Goal: Transaction & Acquisition: Purchase product/service

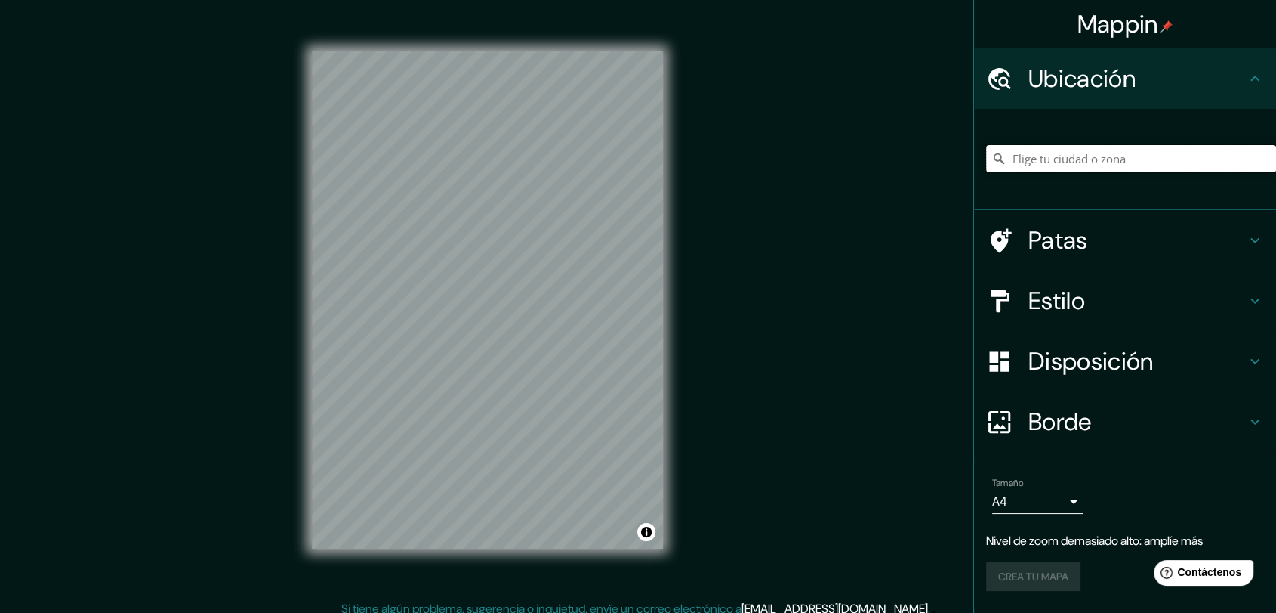
click at [1051, 168] on input "Elige tu ciudad o zona" at bounding box center [1131, 158] width 290 height 27
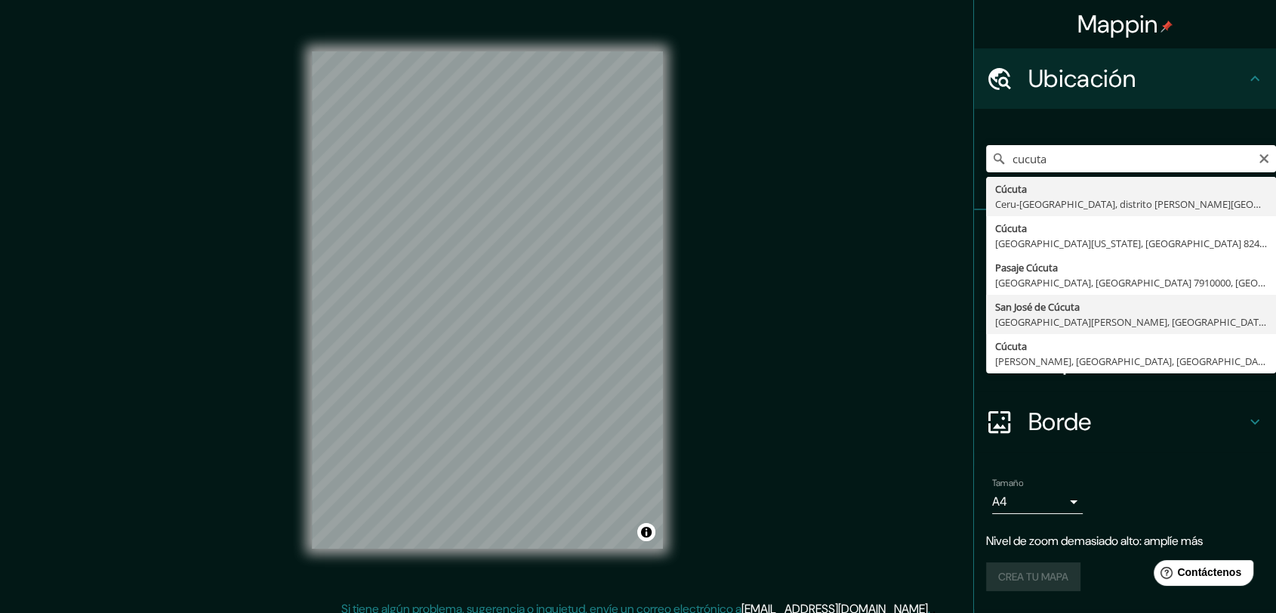
type input "San [PERSON_NAME], [GEOGRAPHIC_DATA][PERSON_NAME], [GEOGRAPHIC_DATA]"
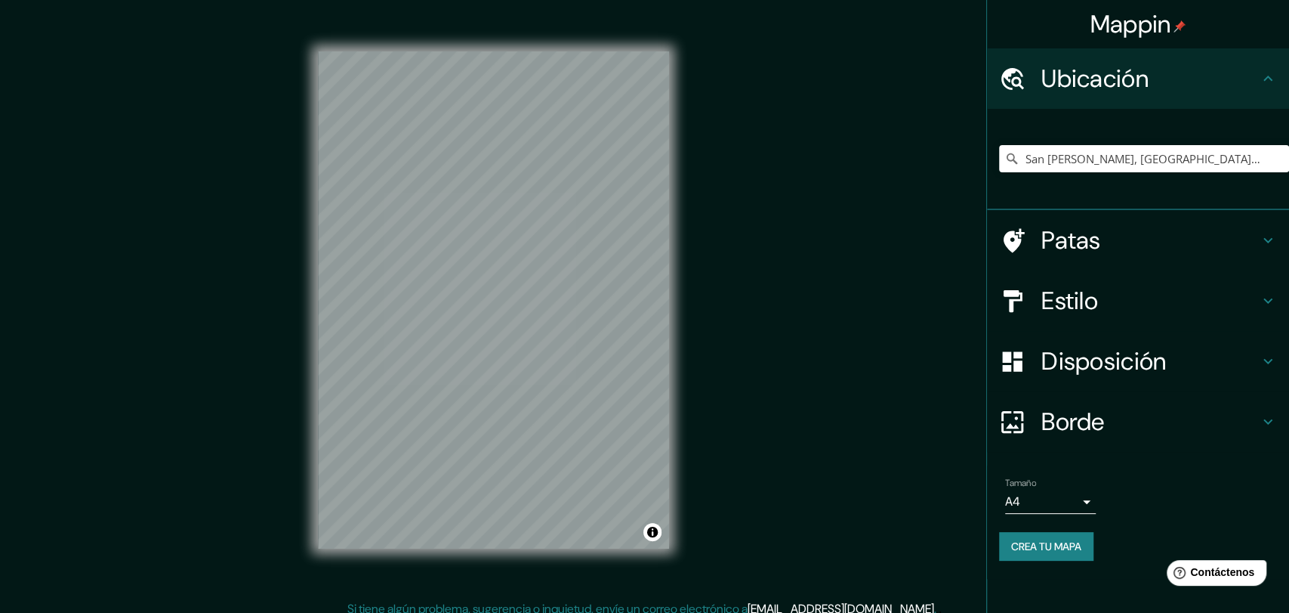
click at [1064, 498] on body "Mappin Ubicación [GEOGRAPHIC_DATA][PERSON_NAME], [GEOGRAPHIC_DATA][PERSON_NAME]…" at bounding box center [644, 306] width 1289 height 613
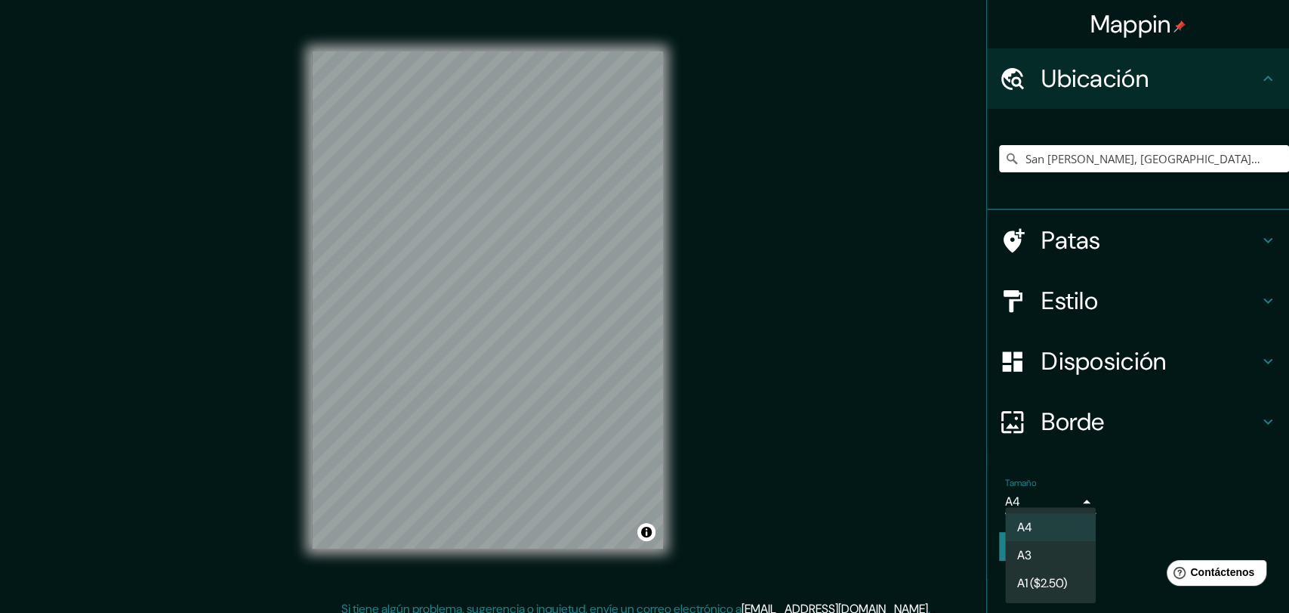
click at [1031, 523] on font "A4" at bounding box center [1024, 527] width 15 height 16
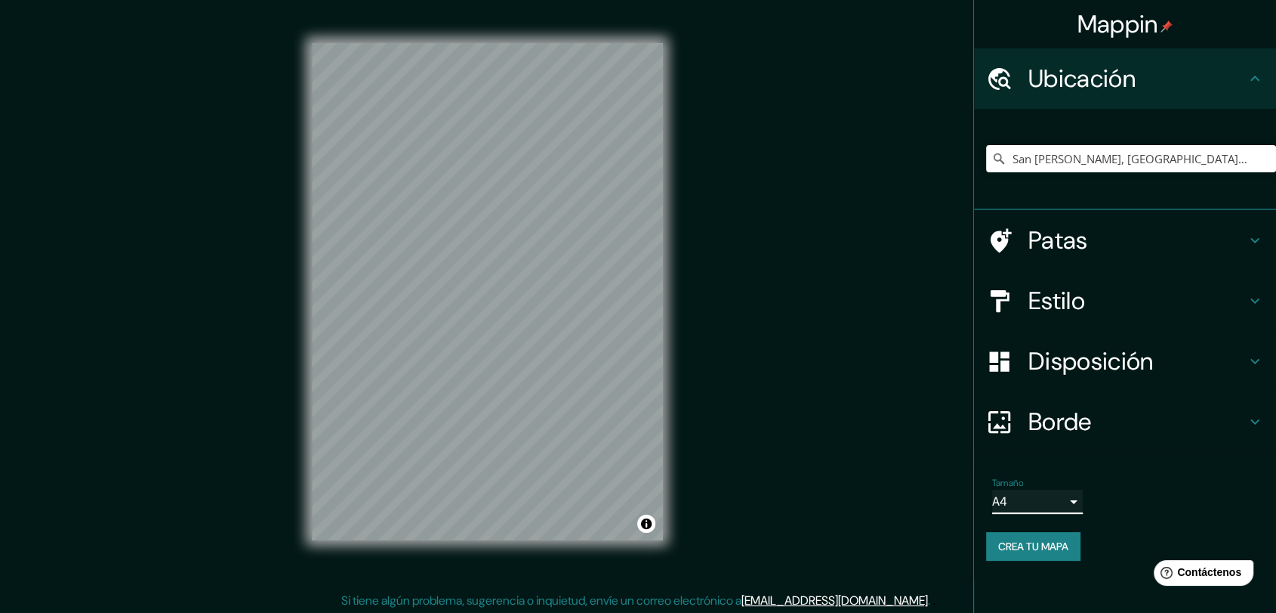
scroll to position [11, 0]
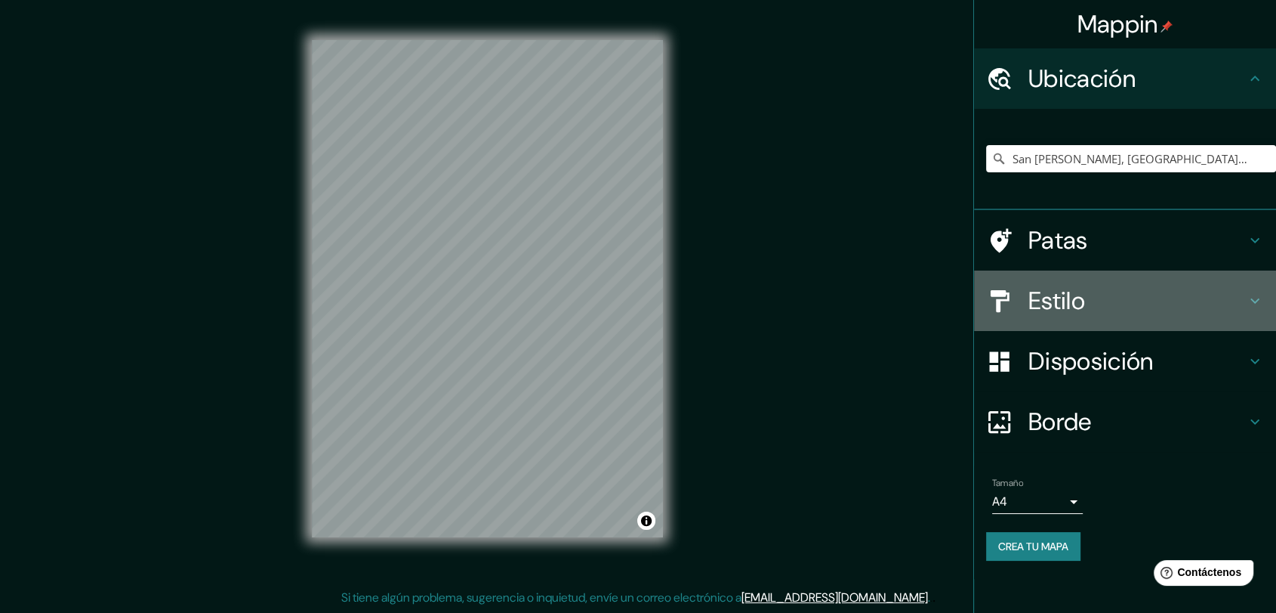
click at [1159, 301] on icon at bounding box center [1255, 301] width 18 height 18
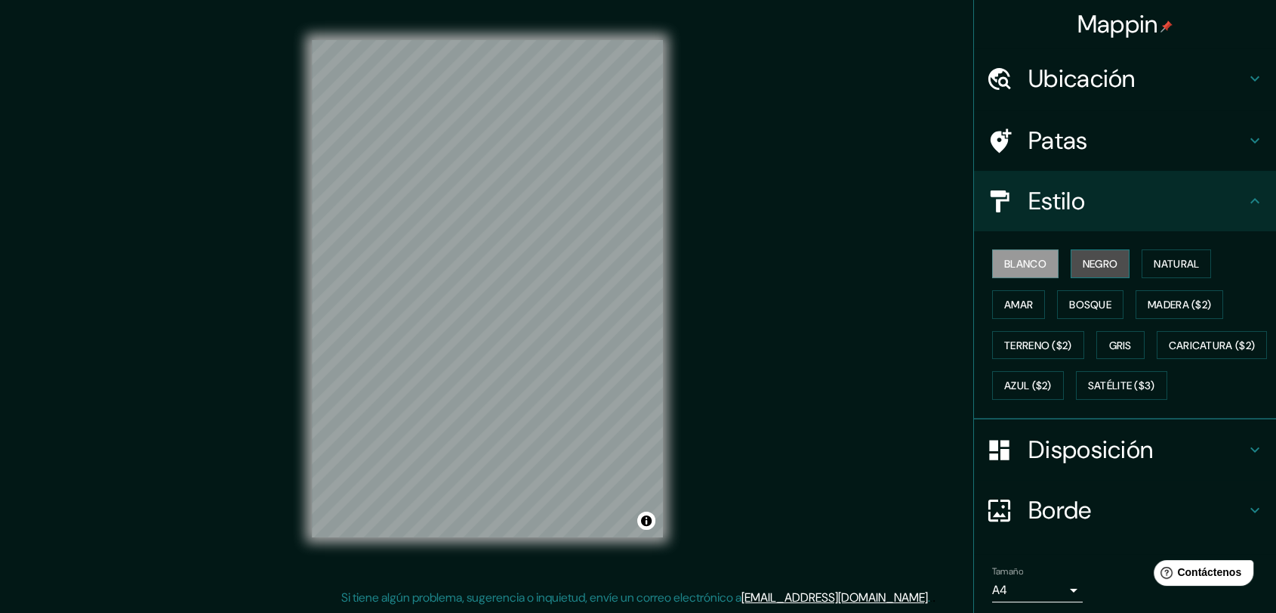
click at [1093, 263] on font "Negro" at bounding box center [1100, 264] width 35 height 14
click at [1012, 264] on font "Blanco" at bounding box center [1025, 264] width 42 height 14
click at [273, 289] on div "Mappin Ubicación [GEOGRAPHIC_DATA][PERSON_NAME], [GEOGRAPHIC_DATA][PERSON_NAME]…" at bounding box center [638, 301] width 1276 height 624
click at [301, 188] on div "© Mapbox © OpenStreetMap Improve this map" at bounding box center [488, 289] width 400 height 600
click at [310, 190] on div "© Mapbox © OpenStreetMap Improve this map" at bounding box center [488, 289] width 400 height 600
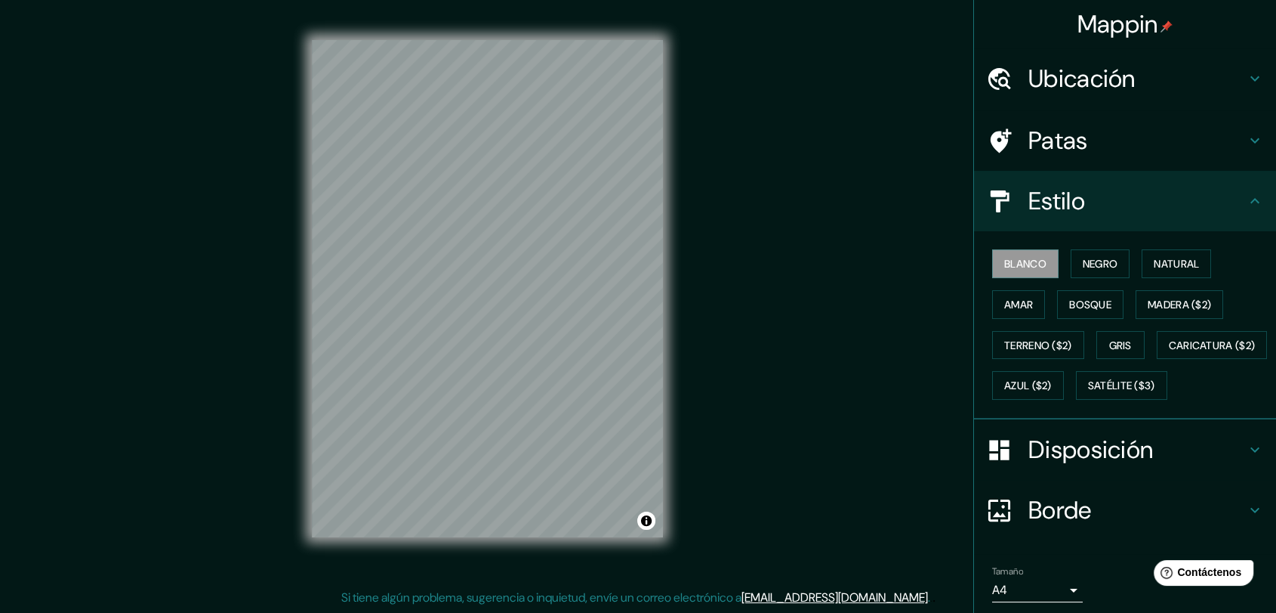
click at [665, 382] on div "© Mapbox © OpenStreetMap Improve this map" at bounding box center [488, 289] width 400 height 600
click at [1012, 258] on font "Blanco" at bounding box center [1025, 264] width 42 height 14
click at [1083, 264] on font "Negro" at bounding box center [1100, 264] width 35 height 14
click at [1023, 261] on font "Blanco" at bounding box center [1025, 264] width 42 height 14
click at [1083, 263] on font "Negro" at bounding box center [1100, 264] width 35 height 14
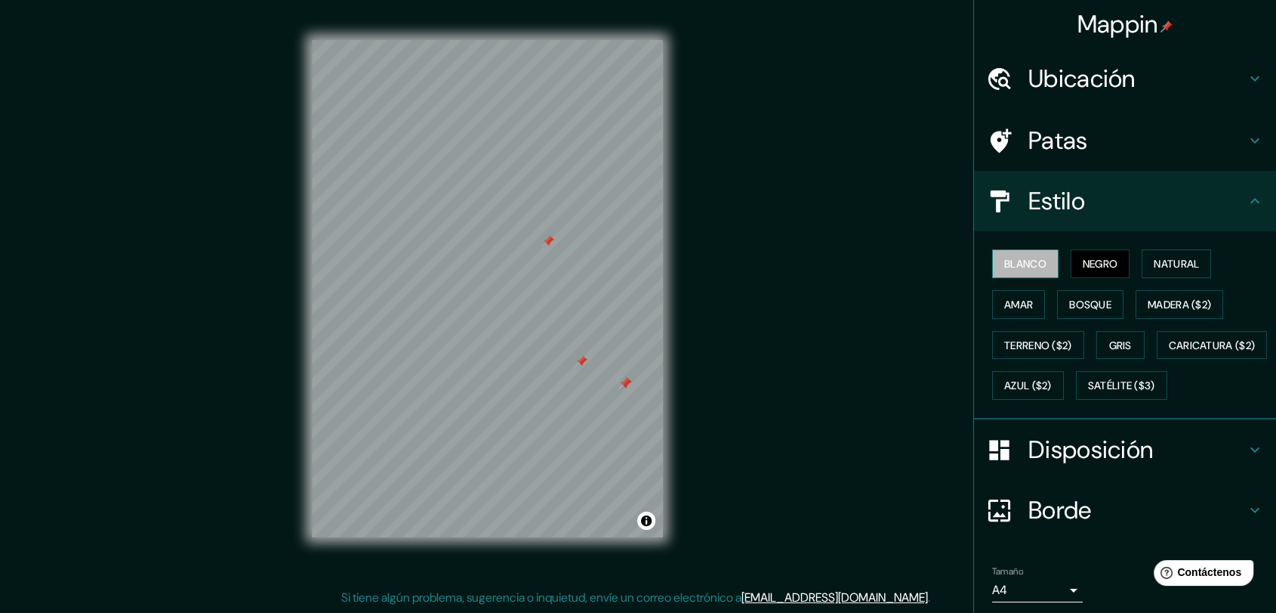
click at [1004, 264] on font "Blanco" at bounding box center [1025, 264] width 42 height 14
click at [1091, 267] on font "Negro" at bounding box center [1100, 264] width 35 height 14
click at [1154, 261] on font "Natural" at bounding box center [1176, 264] width 45 height 14
click at [1083, 259] on font "Negro" at bounding box center [1100, 264] width 35 height 14
click at [1033, 254] on font "Blanco" at bounding box center [1025, 264] width 42 height 20
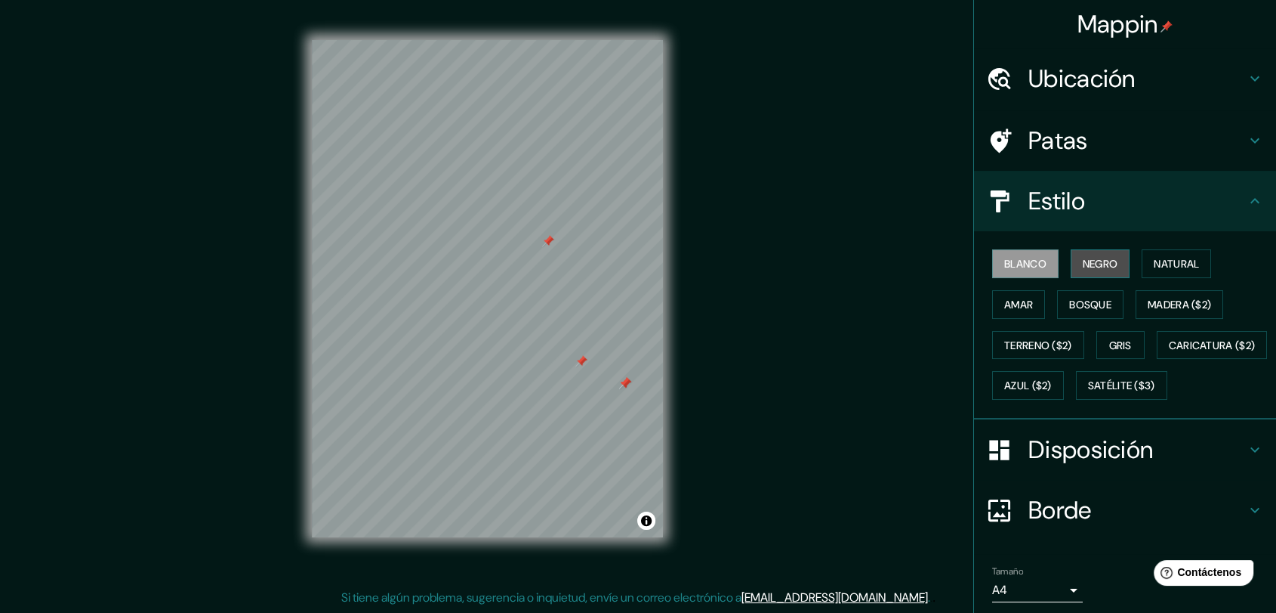
click at [1075, 249] on button "Negro" at bounding box center [1101, 263] width 60 height 29
click at [1032, 252] on button "Blanco" at bounding box center [1025, 263] width 66 height 29
drag, startPoint x: 734, startPoint y: 129, endPoint x: 853, endPoint y: 186, distance: 132.1
click at [853, 186] on div "Mappin Ubicación [GEOGRAPHIC_DATA][PERSON_NAME], [GEOGRAPHIC_DATA][PERSON_NAME]…" at bounding box center [638, 301] width 1276 height 624
click at [918, 313] on div "Mappin Ubicación [GEOGRAPHIC_DATA][PERSON_NAME], [GEOGRAPHIC_DATA][PERSON_NAME]…" at bounding box center [638, 301] width 1276 height 624
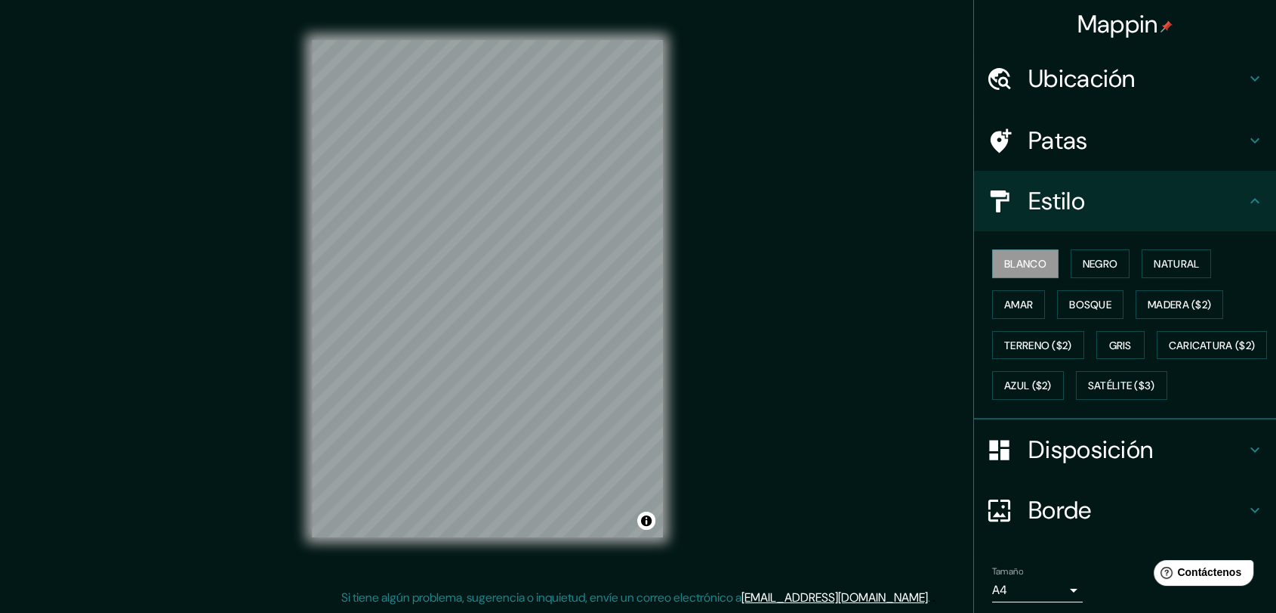
click at [262, 257] on div "Mappin Ubicación [GEOGRAPHIC_DATA][PERSON_NAME], [GEOGRAPHIC_DATA][PERSON_NAME]…" at bounding box center [638, 301] width 1276 height 624
click at [289, 213] on div "© Mapbox © OpenStreetMap Improve this map" at bounding box center [488, 289] width 400 height 600
click at [288, 276] on div "© Mapbox © OpenStreetMap Improve this map" at bounding box center [488, 289] width 400 height 600
click at [795, 223] on div "Mappin Ubicación [GEOGRAPHIC_DATA][PERSON_NAME], [GEOGRAPHIC_DATA][PERSON_NAME]…" at bounding box center [638, 301] width 1276 height 624
click at [834, 225] on div "Mappin Ubicación [GEOGRAPHIC_DATA][PERSON_NAME], [GEOGRAPHIC_DATA][PERSON_NAME]…" at bounding box center [638, 301] width 1276 height 624
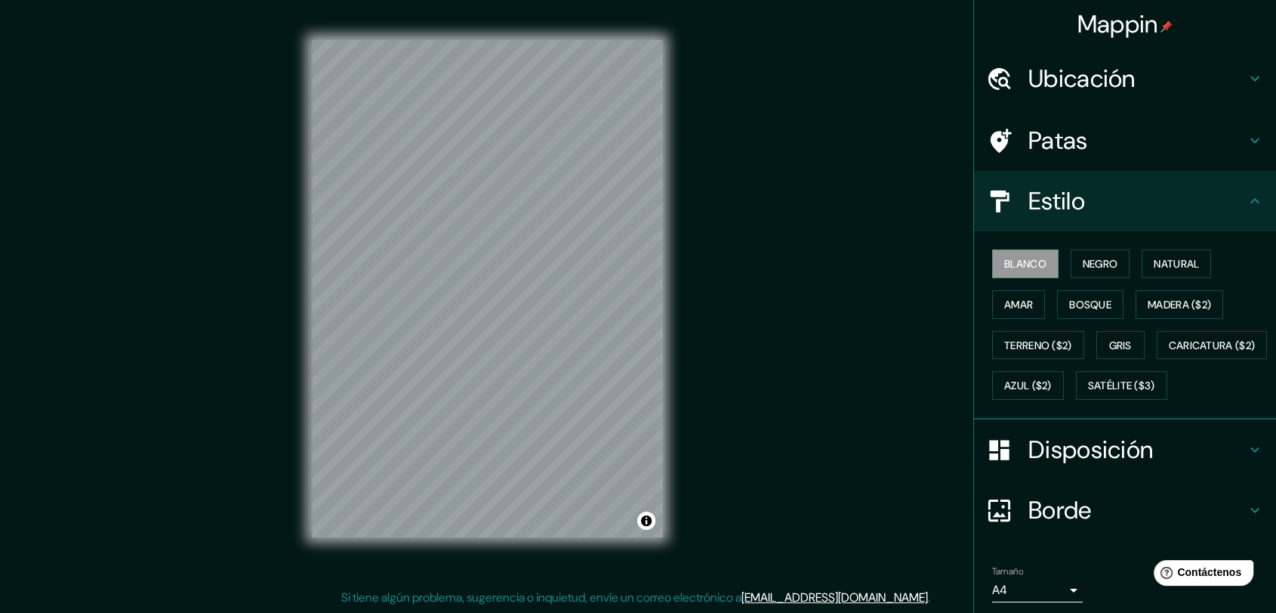
click at [242, 273] on div "Mappin Ubicación [GEOGRAPHIC_DATA][PERSON_NAME], [GEOGRAPHIC_DATA][PERSON_NAME]…" at bounding box center [638, 301] width 1276 height 624
click at [299, 294] on div "© Mapbox © OpenStreetMap Improve this map" at bounding box center [488, 289] width 400 height 600
click at [171, 273] on div "Mappin Ubicación [GEOGRAPHIC_DATA][PERSON_NAME], [GEOGRAPHIC_DATA][PERSON_NAME]…" at bounding box center [638, 301] width 1276 height 624
click at [372, 297] on div "© Mapbox © OpenStreetMap Improve this map" at bounding box center [488, 289] width 400 height 600
drag, startPoint x: 308, startPoint y: 285, endPoint x: 155, endPoint y: 232, distance: 162.4
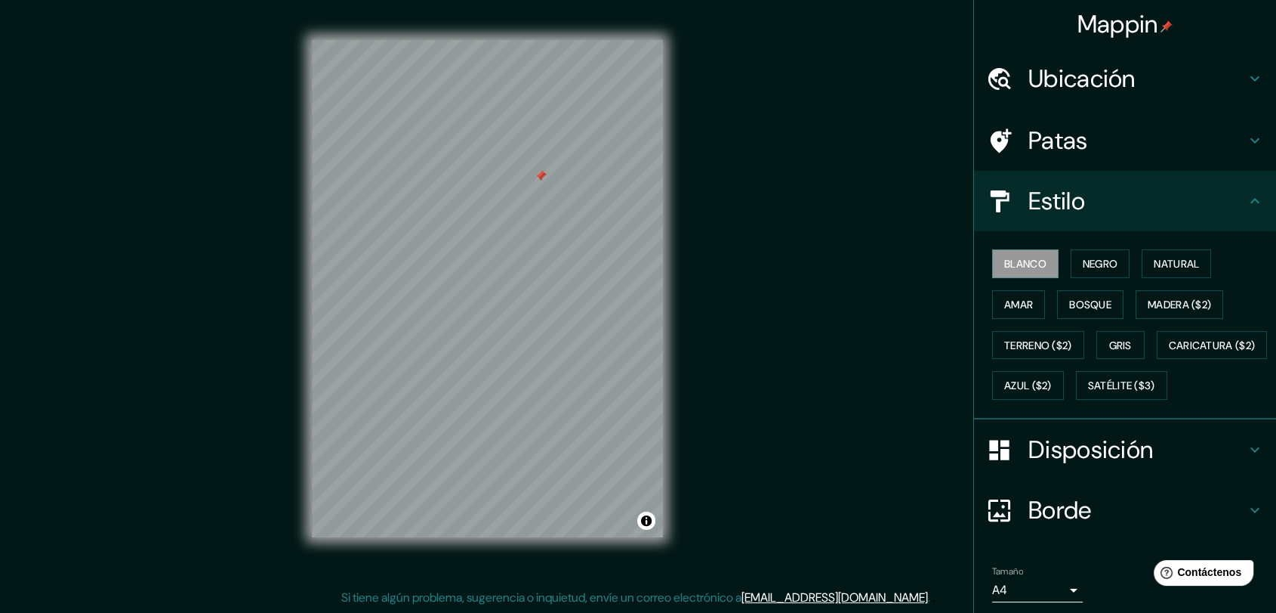
click at [155, 232] on div "Mappin Ubicación [GEOGRAPHIC_DATA][PERSON_NAME], [GEOGRAPHIC_DATA][PERSON_NAME]…" at bounding box center [638, 301] width 1276 height 624
click at [663, 296] on div "© Mapbox © OpenStreetMap Improve this map" at bounding box center [488, 289] width 400 height 600
click at [761, 316] on div "Mappin Ubicación [GEOGRAPHIC_DATA][PERSON_NAME], [GEOGRAPHIC_DATA][PERSON_NAME]…" at bounding box center [638, 301] width 1276 height 624
click at [254, 403] on div "Mappin Ubicación [GEOGRAPHIC_DATA][PERSON_NAME], [GEOGRAPHIC_DATA][PERSON_NAME]…" at bounding box center [638, 301] width 1276 height 624
click at [247, 299] on div "Mappin Ubicación [GEOGRAPHIC_DATA][PERSON_NAME], [GEOGRAPHIC_DATA][PERSON_NAME]…" at bounding box center [638, 301] width 1276 height 624
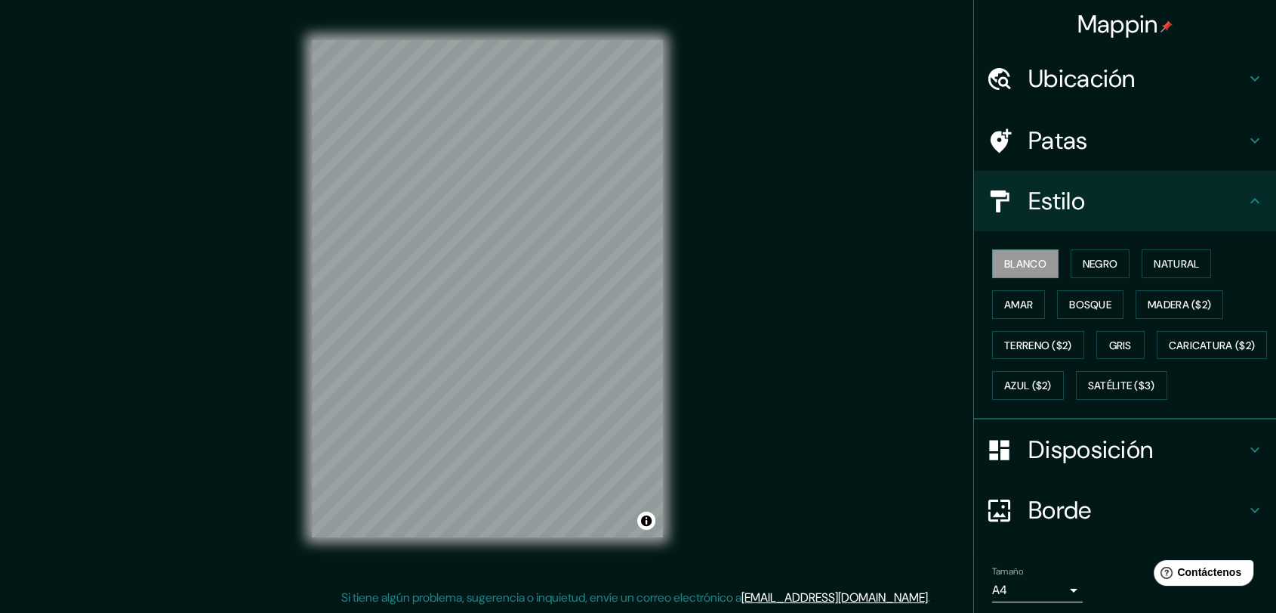
click at [263, 187] on div "Mappin Ubicación [GEOGRAPHIC_DATA][PERSON_NAME], [GEOGRAPHIC_DATA][PERSON_NAME]…" at bounding box center [638, 301] width 1276 height 624
click at [272, 148] on div "Mappin Ubicación [GEOGRAPHIC_DATA][PERSON_NAME], [GEOGRAPHIC_DATA][PERSON_NAME]…" at bounding box center [638, 301] width 1276 height 624
click at [147, 322] on div "Mappin Ubicación [GEOGRAPHIC_DATA][PERSON_NAME], [GEOGRAPHIC_DATA][PERSON_NAME]…" at bounding box center [638, 301] width 1276 height 624
click at [730, 316] on div "Mappin Ubicación [GEOGRAPHIC_DATA][PERSON_NAME], [GEOGRAPHIC_DATA][PERSON_NAME]…" at bounding box center [638, 301] width 1276 height 624
click at [742, 360] on div "Mappin Ubicación [GEOGRAPHIC_DATA][PERSON_NAME], [GEOGRAPHIC_DATA][PERSON_NAME]…" at bounding box center [638, 301] width 1276 height 624
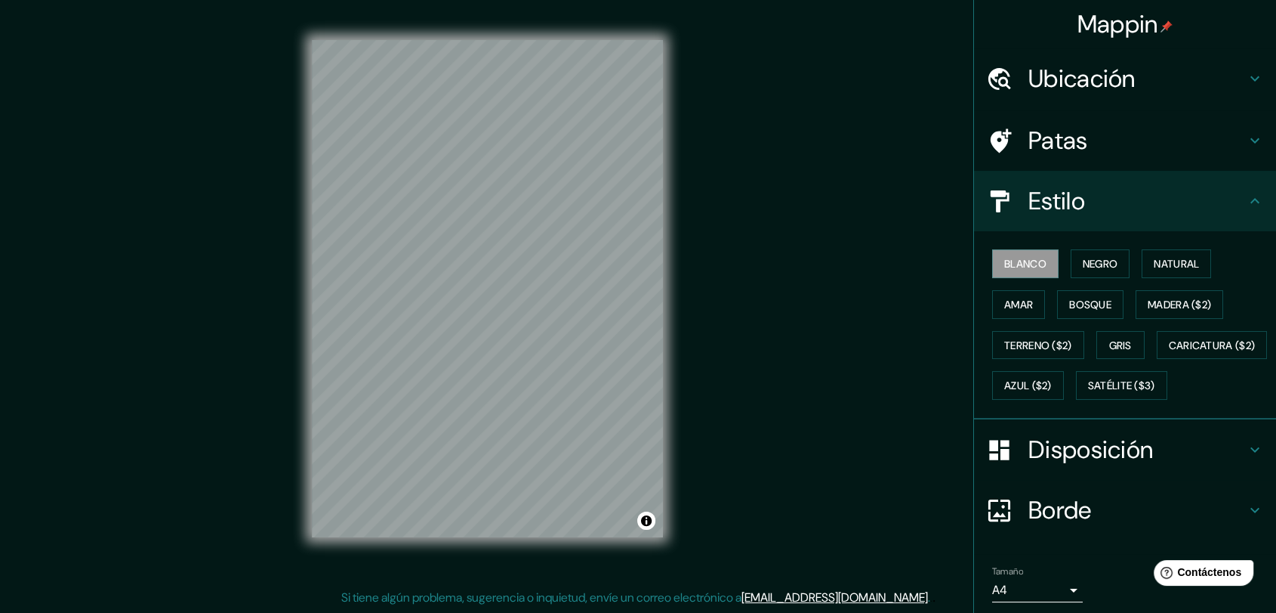
click at [743, 362] on div "Mappin Ubicación [GEOGRAPHIC_DATA][PERSON_NAME], [GEOGRAPHIC_DATA][PERSON_NAME]…" at bounding box center [638, 301] width 1276 height 624
click at [771, 384] on div "Mappin Ubicación [GEOGRAPHIC_DATA][PERSON_NAME], [GEOGRAPHIC_DATA][PERSON_NAME]…" at bounding box center [638, 301] width 1276 height 624
click at [674, 292] on div "© Mapbox © OpenStreetMap Improve this map" at bounding box center [488, 289] width 400 height 600
click at [664, 350] on div "© Mapbox © OpenStreetMap Improve this map" at bounding box center [488, 289] width 400 height 600
click at [764, 273] on div "Mappin Ubicación [GEOGRAPHIC_DATA][PERSON_NAME], [GEOGRAPHIC_DATA][PERSON_NAME]…" at bounding box center [638, 301] width 1276 height 624
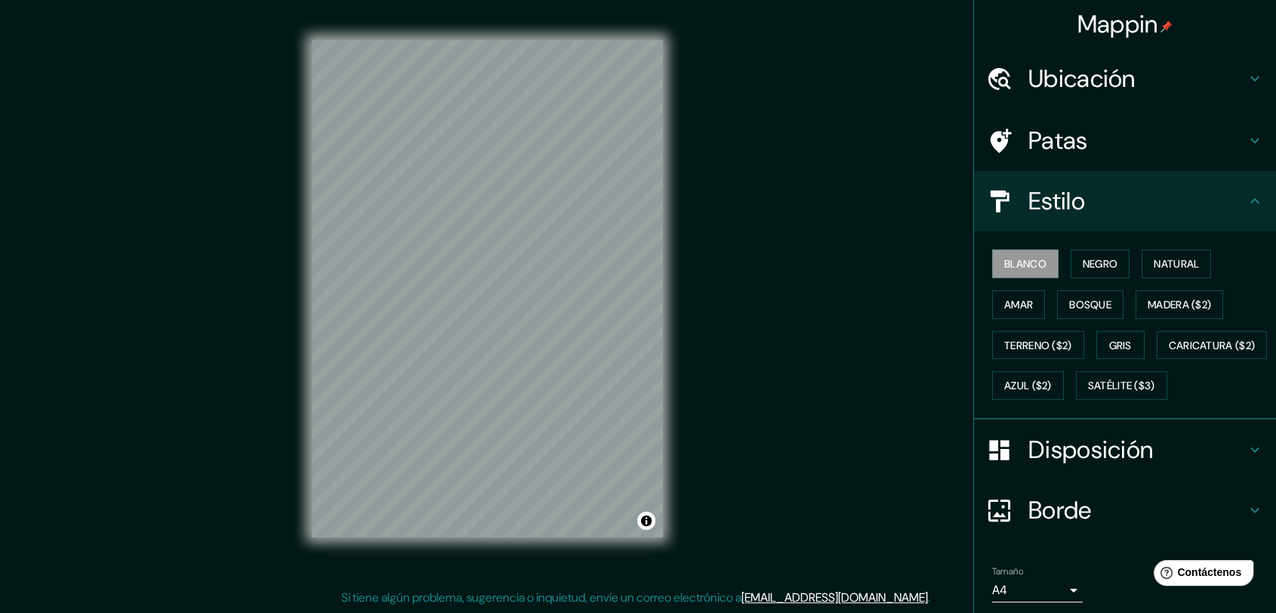
click at [307, 218] on div "© Mapbox © OpenStreetMap Improve this map" at bounding box center [488, 289] width 400 height 600
click at [940, 259] on div "Mappin Ubicación [GEOGRAPHIC_DATA][PERSON_NAME], [GEOGRAPHIC_DATA][PERSON_NAME]…" at bounding box center [638, 301] width 1276 height 624
click at [860, 325] on div "Mappin Ubicación [GEOGRAPHIC_DATA][PERSON_NAME], [GEOGRAPHIC_DATA][PERSON_NAME]…" at bounding box center [638, 301] width 1276 height 624
click at [684, 313] on div "© Mapbox © OpenStreetMap Improve this map" at bounding box center [488, 289] width 400 height 600
click at [671, 455] on div "© Mapbox © OpenStreetMap Improve this map" at bounding box center [488, 289] width 400 height 600
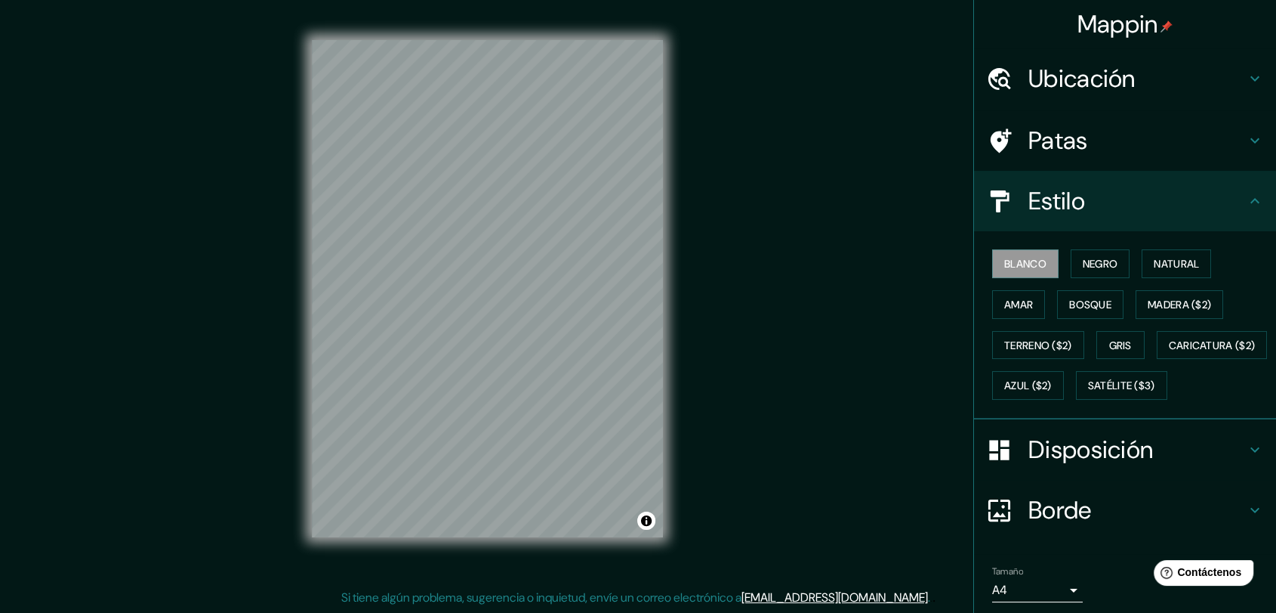
click at [297, 236] on div "© Mapbox © OpenStreetMap Improve this map" at bounding box center [488, 289] width 400 height 600
click at [674, 322] on div "© Mapbox © OpenStreetMap Improve this map" at bounding box center [488, 289] width 400 height 600
click at [285, 253] on div "Mappin Ubicación [GEOGRAPHIC_DATA][PERSON_NAME], [GEOGRAPHIC_DATA][PERSON_NAME]…" at bounding box center [638, 301] width 1276 height 624
click at [693, 315] on div "Mappin Ubicación [GEOGRAPHIC_DATA][PERSON_NAME], [GEOGRAPHIC_DATA][PERSON_NAME]…" at bounding box center [638, 301] width 1276 height 624
click at [278, 261] on div "Mappin Ubicación [GEOGRAPHIC_DATA][PERSON_NAME], [GEOGRAPHIC_DATA][PERSON_NAME]…" at bounding box center [638, 301] width 1276 height 624
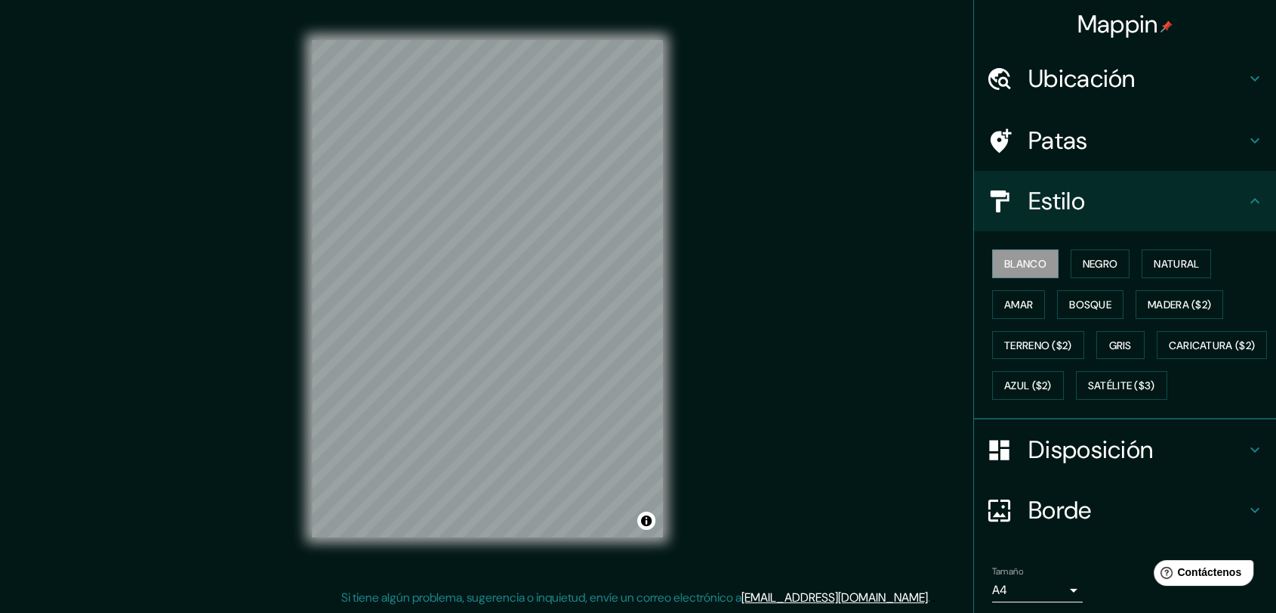
click at [289, 149] on div "© Mapbox © OpenStreetMap Improve this map" at bounding box center [488, 289] width 400 height 600
click at [207, 206] on div "Mappin Ubicación [GEOGRAPHIC_DATA][PERSON_NAME], [GEOGRAPHIC_DATA][PERSON_NAME]…" at bounding box center [638, 301] width 1276 height 624
click at [218, 230] on div "Mappin Ubicación [GEOGRAPHIC_DATA][PERSON_NAME], [GEOGRAPHIC_DATA][PERSON_NAME]…" at bounding box center [638, 301] width 1276 height 624
click at [300, 200] on div "© Mapbox © OpenStreetMap Improve this map" at bounding box center [488, 289] width 400 height 600
click at [198, 167] on div "Mappin Ubicación [GEOGRAPHIC_DATA][PERSON_NAME], [GEOGRAPHIC_DATA][PERSON_NAME]…" at bounding box center [638, 301] width 1276 height 624
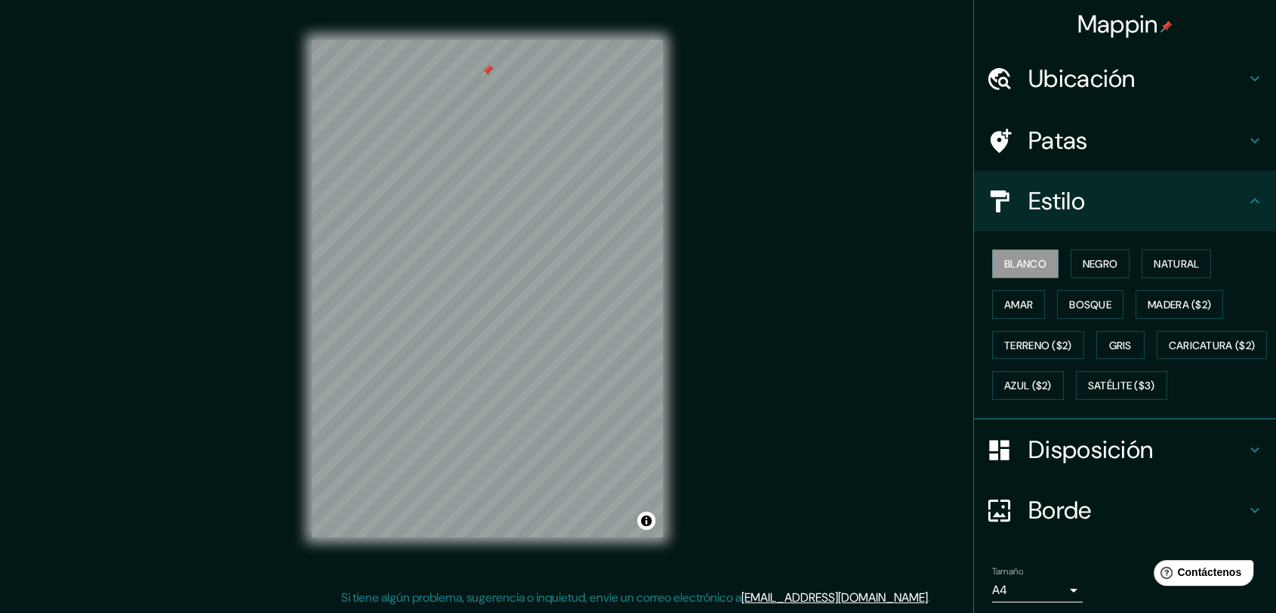
click at [95, 85] on div "Mappin Ubicación [GEOGRAPHIC_DATA][PERSON_NAME], [GEOGRAPHIC_DATA][PERSON_NAME]…" at bounding box center [638, 301] width 1276 height 624
click at [708, 304] on div "Mappin Ubicación [GEOGRAPHIC_DATA][PERSON_NAME], [GEOGRAPHIC_DATA][PERSON_NAME]…" at bounding box center [638, 301] width 1276 height 624
click at [702, 328] on div "Mappin Ubicación [GEOGRAPHIC_DATA][PERSON_NAME], [GEOGRAPHIC_DATA][PERSON_NAME]…" at bounding box center [638, 301] width 1276 height 624
click at [278, 209] on div "Mappin Ubicación [GEOGRAPHIC_DATA][PERSON_NAME], [GEOGRAPHIC_DATA][PERSON_NAME]…" at bounding box center [638, 301] width 1276 height 624
click at [238, 261] on div "Mappin Ubicación [GEOGRAPHIC_DATA][PERSON_NAME], [GEOGRAPHIC_DATA][PERSON_NAME]…" at bounding box center [638, 301] width 1276 height 624
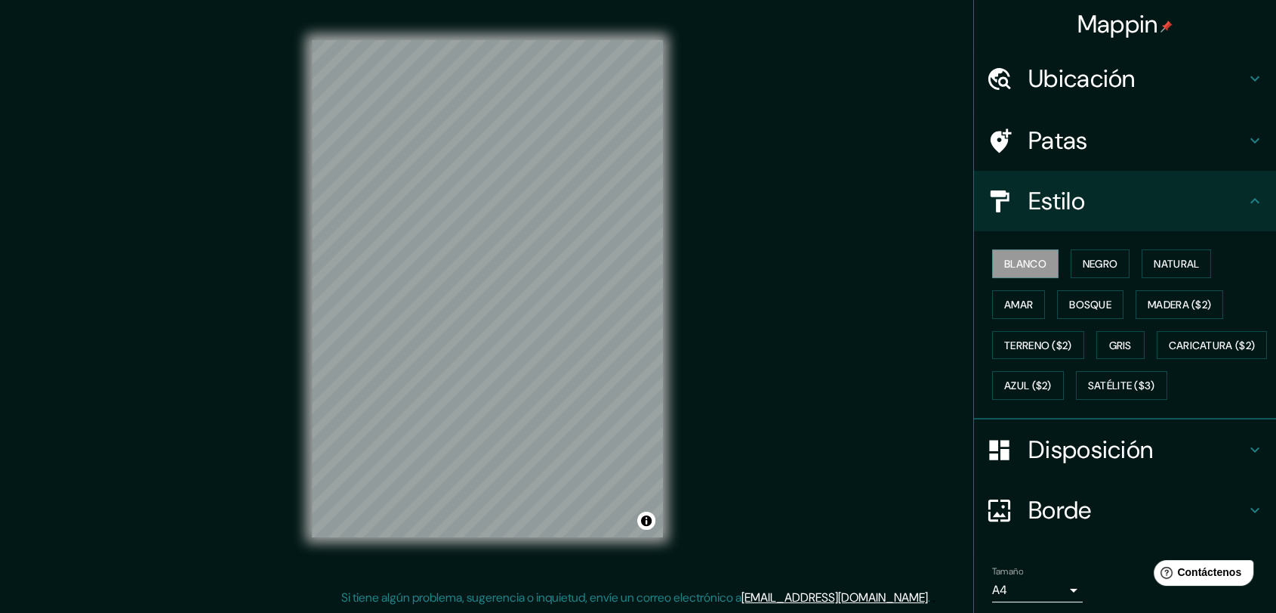
click at [216, 248] on div "Mappin Ubicación [GEOGRAPHIC_DATA][PERSON_NAME], [GEOGRAPHIC_DATA][PERSON_NAME]…" at bounding box center [638, 301] width 1276 height 624
click at [237, 227] on div "Mappin Ubicación [GEOGRAPHIC_DATA][PERSON_NAME], [GEOGRAPHIC_DATA][PERSON_NAME]…" at bounding box center [638, 301] width 1276 height 624
click at [665, 378] on div "© Mapbox © OpenStreetMap Improve this map" at bounding box center [488, 289] width 400 height 600
click at [878, 393] on div "Mappin Ubicación [GEOGRAPHIC_DATA][PERSON_NAME], [GEOGRAPHIC_DATA][PERSON_NAME]…" at bounding box center [638, 301] width 1276 height 624
click at [284, 330] on div "Mappin Ubicación [GEOGRAPHIC_DATA][PERSON_NAME], [GEOGRAPHIC_DATA][PERSON_NAME]…" at bounding box center [638, 301] width 1276 height 624
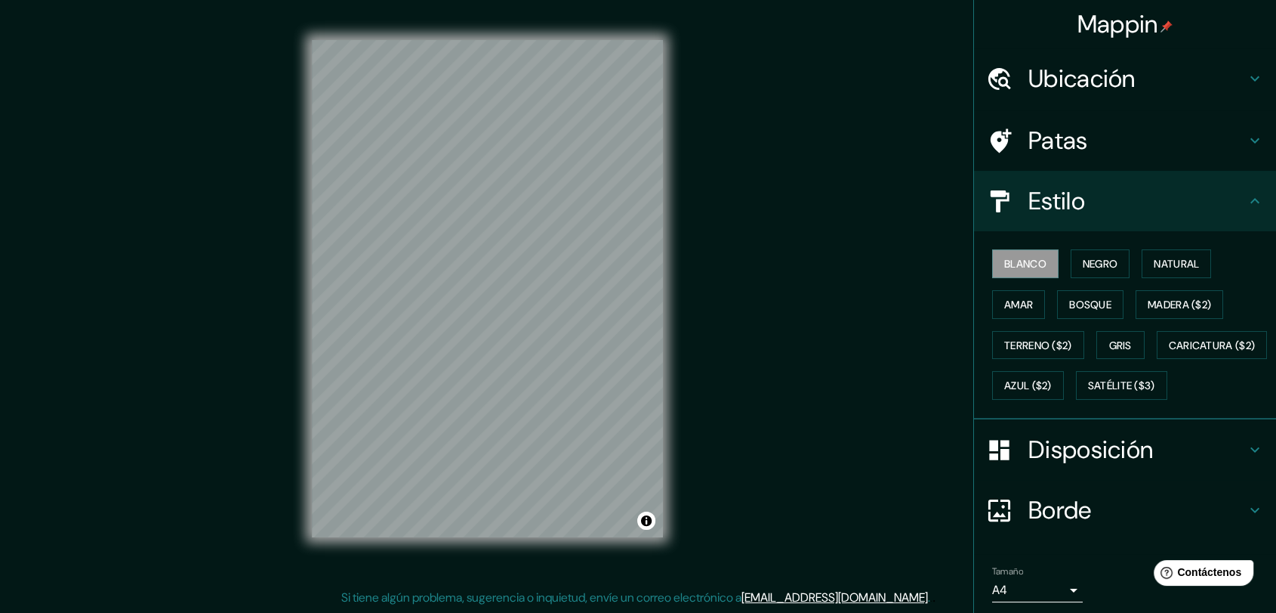
click at [865, 301] on div "Mappin Ubicación [GEOGRAPHIC_DATA][PERSON_NAME], [GEOGRAPHIC_DATA][PERSON_NAME]…" at bounding box center [638, 301] width 1276 height 624
click at [978, 390] on div "Mappin Ubicación [GEOGRAPHIC_DATA][PERSON_NAME], [GEOGRAPHIC_DATA][PERSON_NAME]…" at bounding box center [638, 301] width 1276 height 624
click at [883, 498] on div "Mappin Ubicación [GEOGRAPHIC_DATA][PERSON_NAME], [GEOGRAPHIC_DATA][PERSON_NAME]…" at bounding box center [638, 301] width 1276 height 624
click at [263, 192] on div "Mappin Ubicación [GEOGRAPHIC_DATA][PERSON_NAME], [GEOGRAPHIC_DATA][PERSON_NAME]…" at bounding box center [638, 301] width 1276 height 624
click at [677, 299] on div "© Mapbox © OpenStreetMap Improve this map" at bounding box center [488, 289] width 400 height 600
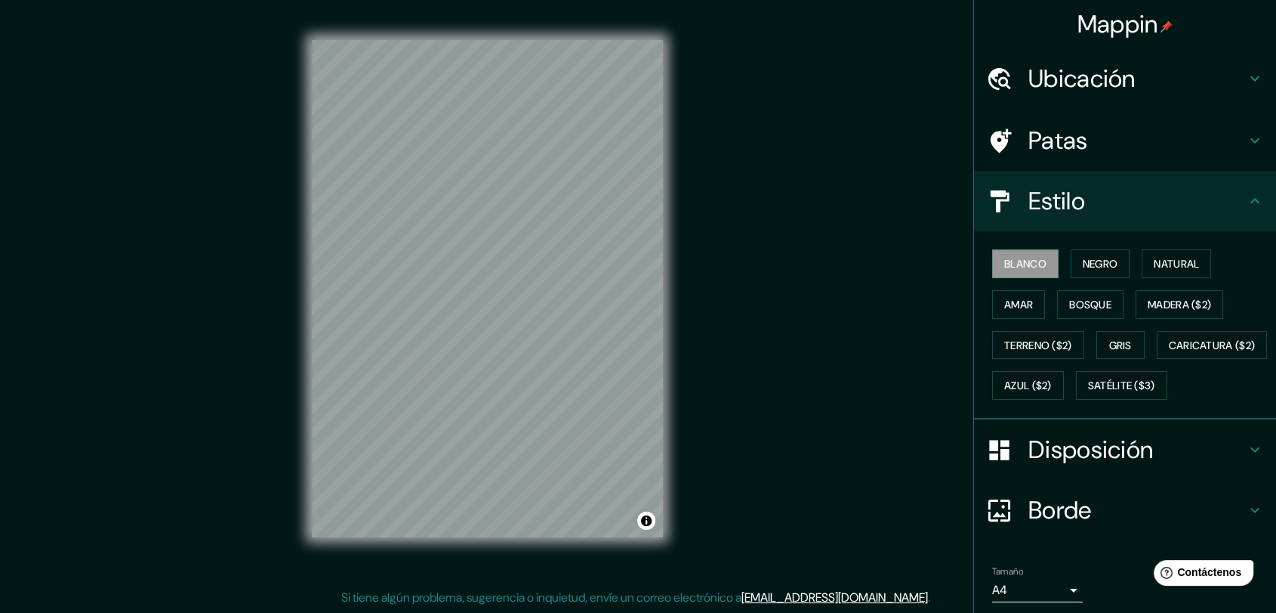
click at [374, 0] on html "Mappin Ubicación [GEOGRAPHIC_DATA][PERSON_NAME], [GEOGRAPHIC_DATA][PERSON_NAME]…" at bounding box center [638, 295] width 1276 height 613
click at [184, 128] on div "Mappin Ubicación [GEOGRAPHIC_DATA][PERSON_NAME], [GEOGRAPHIC_DATA][PERSON_NAME]…" at bounding box center [638, 301] width 1276 height 624
click at [977, 387] on div "Mappin Ubicación [GEOGRAPHIC_DATA][PERSON_NAME], [GEOGRAPHIC_DATA][PERSON_NAME]…" at bounding box center [638, 301] width 1276 height 624
click at [949, 307] on div "Mappin Ubicación [GEOGRAPHIC_DATA][PERSON_NAME], [GEOGRAPHIC_DATA][PERSON_NAME]…" at bounding box center [638, 301] width 1276 height 624
click at [790, 345] on div "Mappin Ubicación [GEOGRAPHIC_DATA][PERSON_NAME], [GEOGRAPHIC_DATA][PERSON_NAME]…" at bounding box center [638, 301] width 1276 height 624
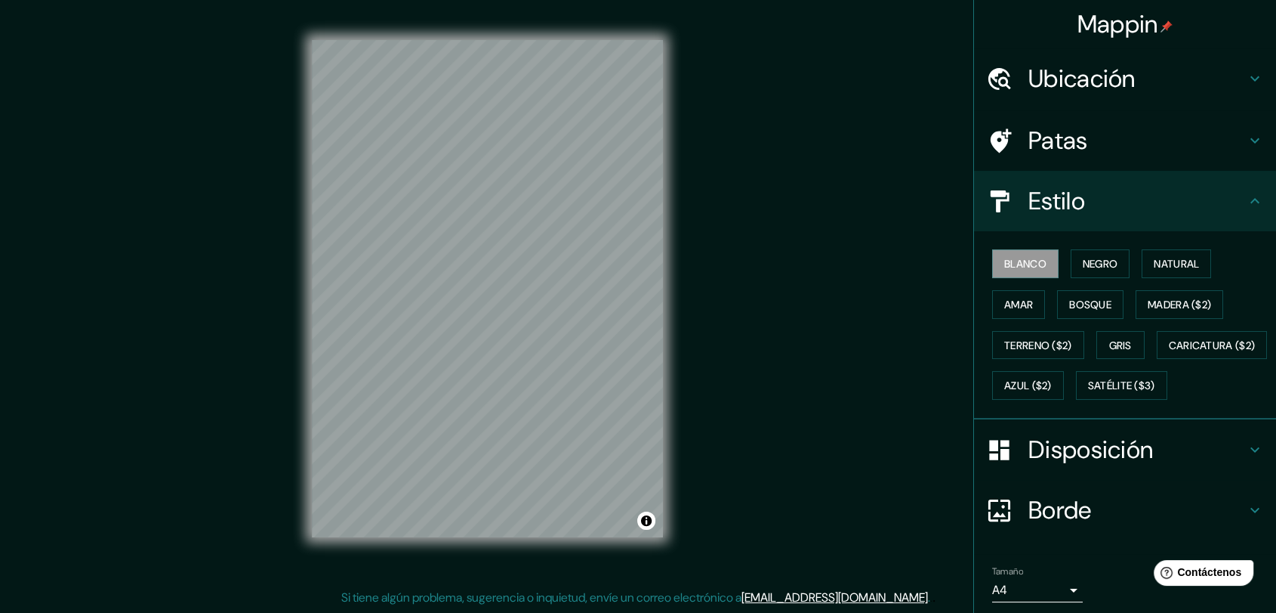
click at [310, 283] on div "© Mapbox © OpenStreetMap Improve this map" at bounding box center [488, 289] width 400 height 600
click at [795, 369] on div "Mappin Ubicación [GEOGRAPHIC_DATA][PERSON_NAME], [GEOGRAPHIC_DATA][PERSON_NAME]…" at bounding box center [638, 301] width 1276 height 624
click at [342, 314] on div at bounding box center [344, 309] width 12 height 12
click at [302, 271] on div "© Mapbox © OpenStreetMap Improve this map" at bounding box center [488, 289] width 400 height 600
click at [179, 207] on div "Mappin Ubicación [GEOGRAPHIC_DATA][PERSON_NAME], [GEOGRAPHIC_DATA][PERSON_NAME]…" at bounding box center [638, 301] width 1276 height 624
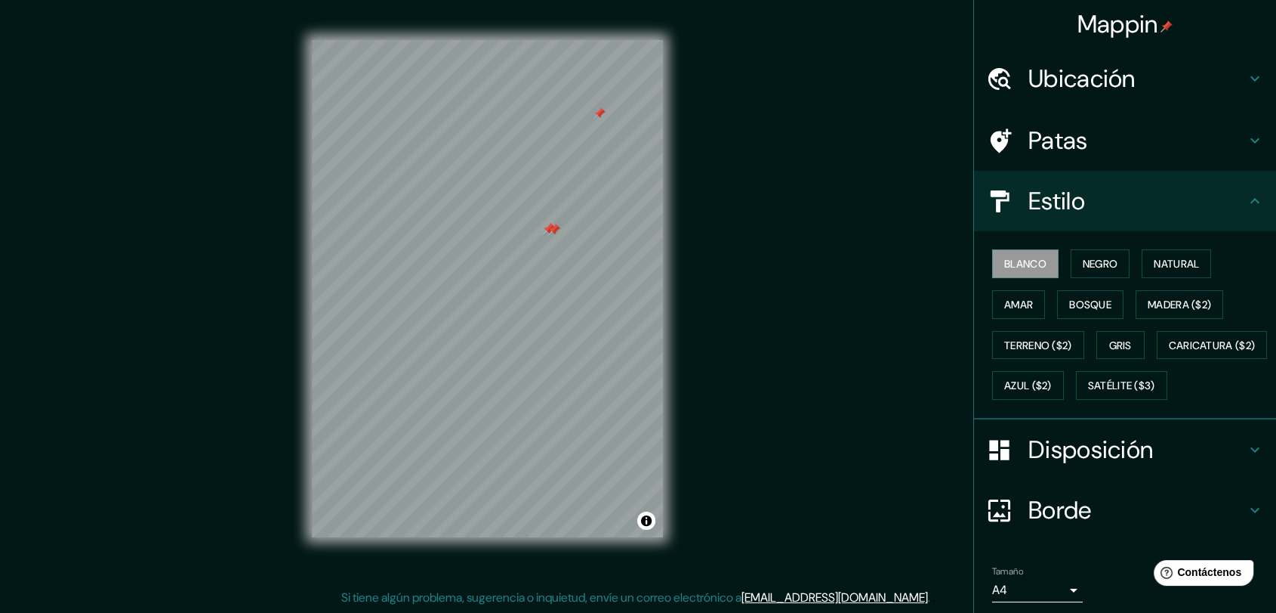
click at [672, 264] on div "© Mapbox © OpenStreetMap Improve this map" at bounding box center [488, 289] width 400 height 600
click at [680, 0] on html "Mappin Ubicación [GEOGRAPHIC_DATA][PERSON_NAME], [GEOGRAPHIC_DATA][PERSON_NAME]…" at bounding box center [638, 295] width 1276 height 613
click at [182, 190] on div "Mappin Ubicación [GEOGRAPHIC_DATA][PERSON_NAME], [GEOGRAPHIC_DATA][PERSON_NAME]…" at bounding box center [638, 301] width 1276 height 624
click at [283, 285] on div "Mappin Ubicación [GEOGRAPHIC_DATA][PERSON_NAME], [GEOGRAPHIC_DATA][PERSON_NAME]…" at bounding box center [638, 301] width 1276 height 624
click at [633, 0] on html "Mappin Ubicación [GEOGRAPHIC_DATA][PERSON_NAME], [GEOGRAPHIC_DATA][PERSON_NAME]…" at bounding box center [638, 295] width 1276 height 613
